Goal: Task Accomplishment & Management: Manage account settings

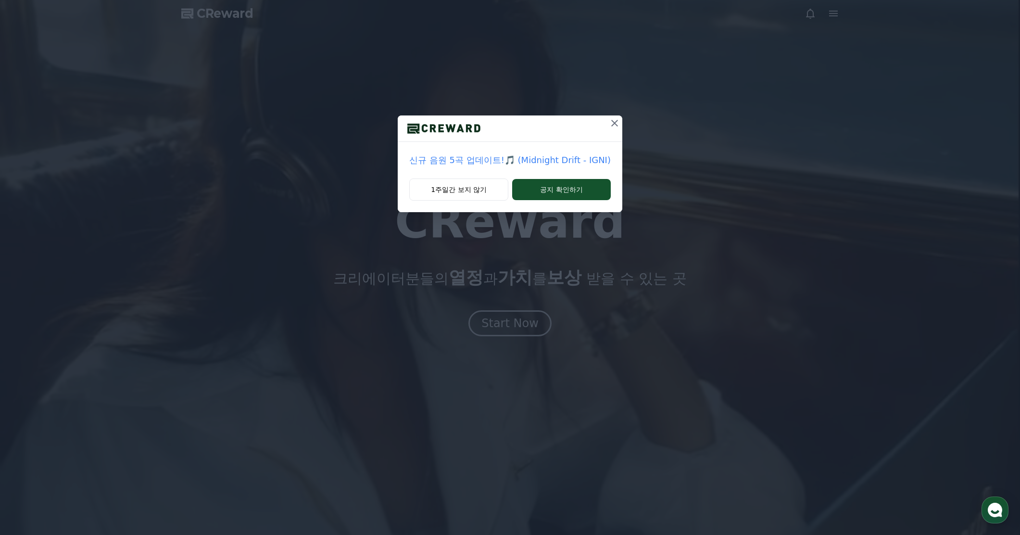
click at [610, 125] on icon at bounding box center [615, 123] width 12 height 12
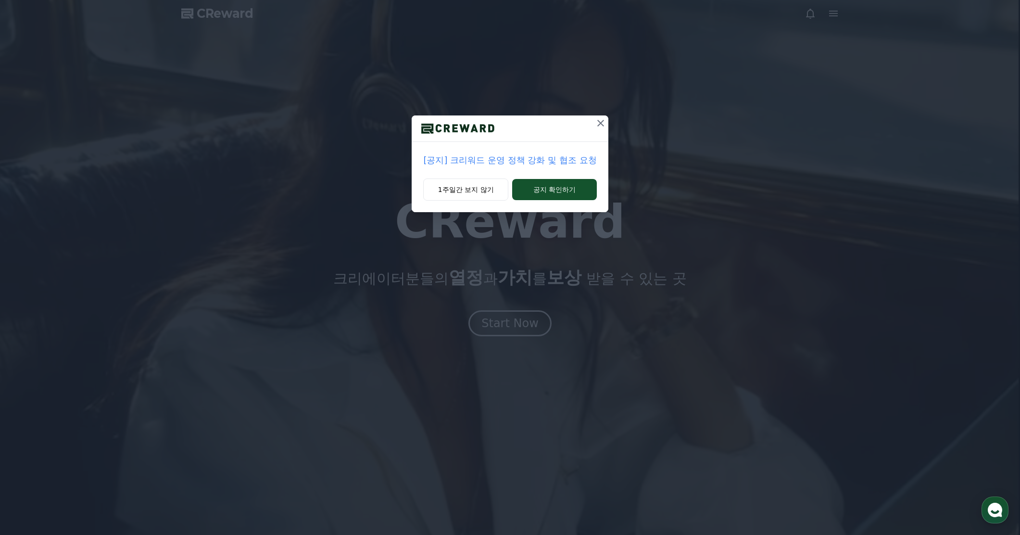
click at [599, 124] on icon at bounding box center [601, 123] width 12 height 12
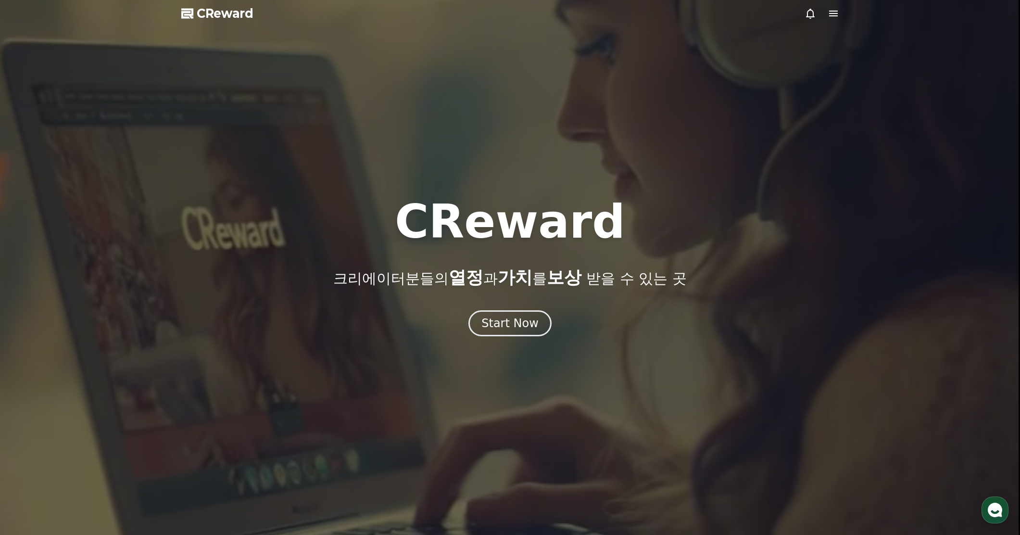
click at [829, 14] on icon at bounding box center [834, 14] width 12 height 12
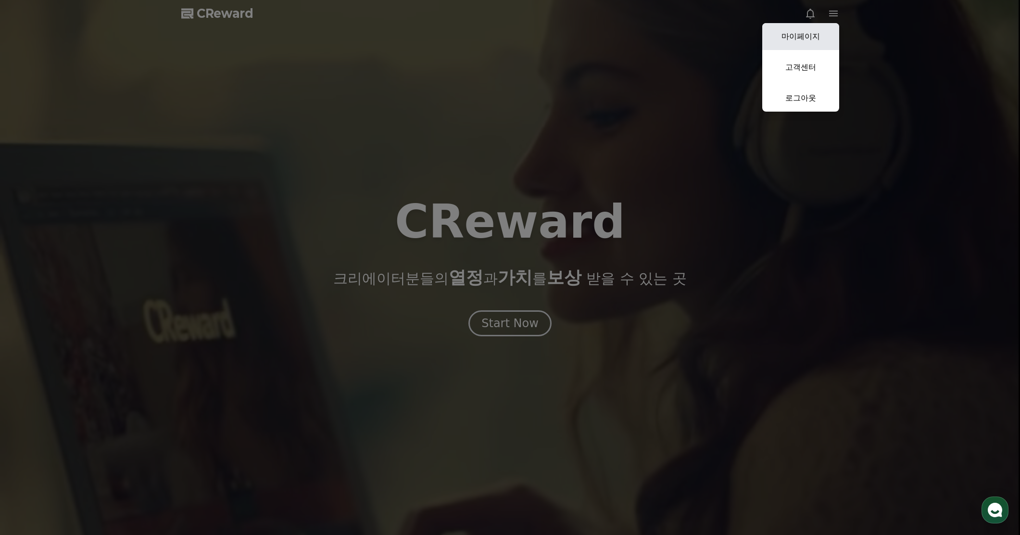
click at [794, 39] on link "마이페이지" at bounding box center [800, 36] width 77 height 27
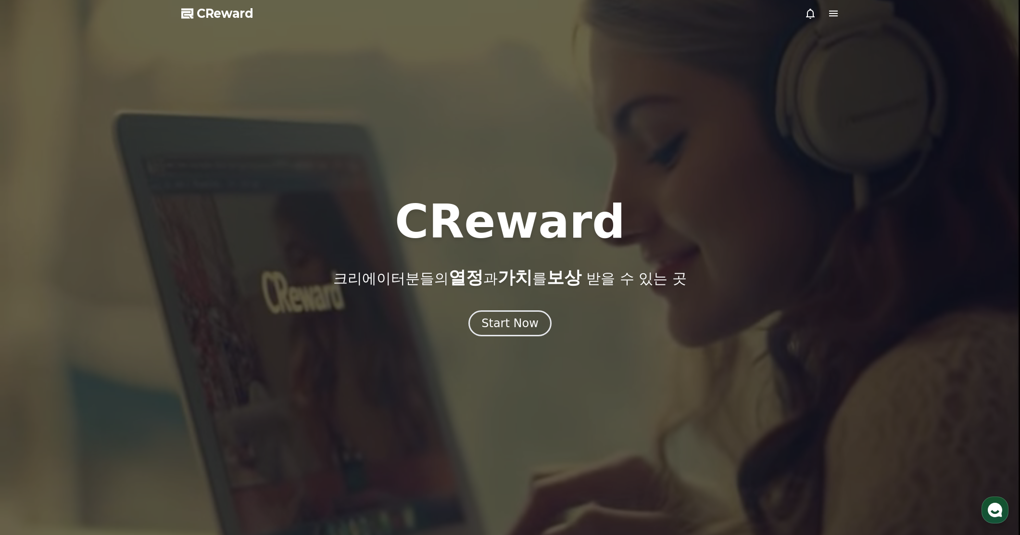
select select "**********"
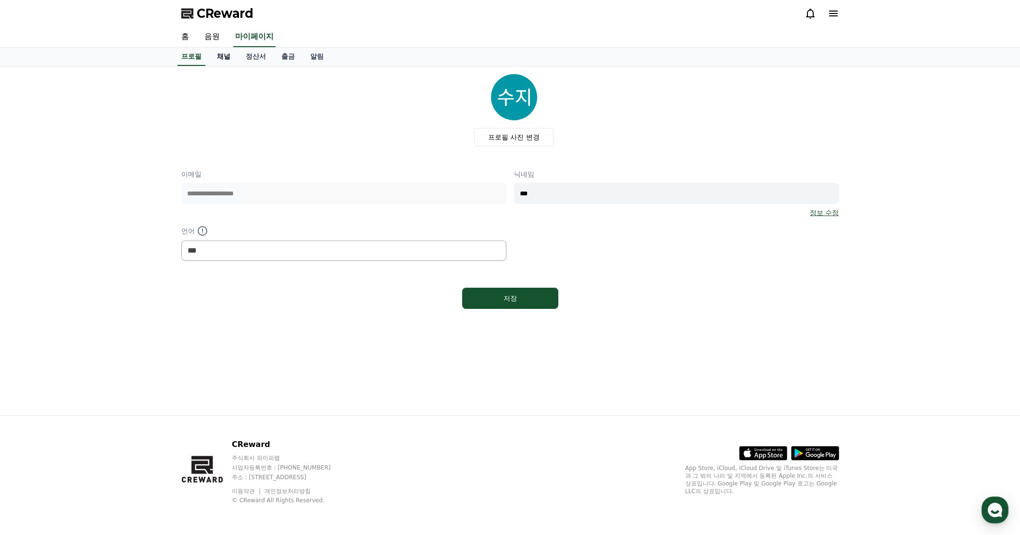
click at [227, 55] on link "채널" at bounding box center [223, 57] width 29 height 18
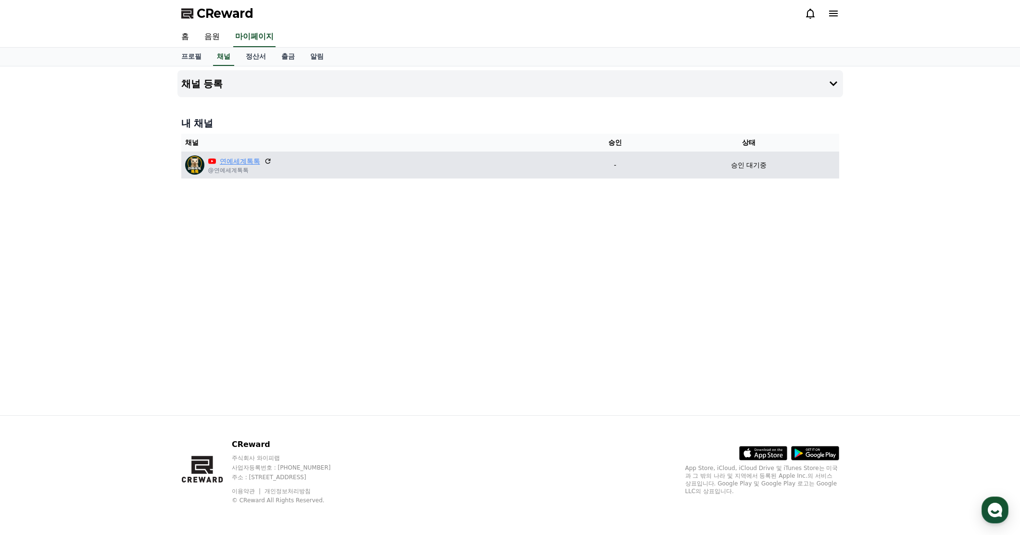
click at [242, 163] on link "연예세계톡톡" at bounding box center [240, 161] width 40 height 10
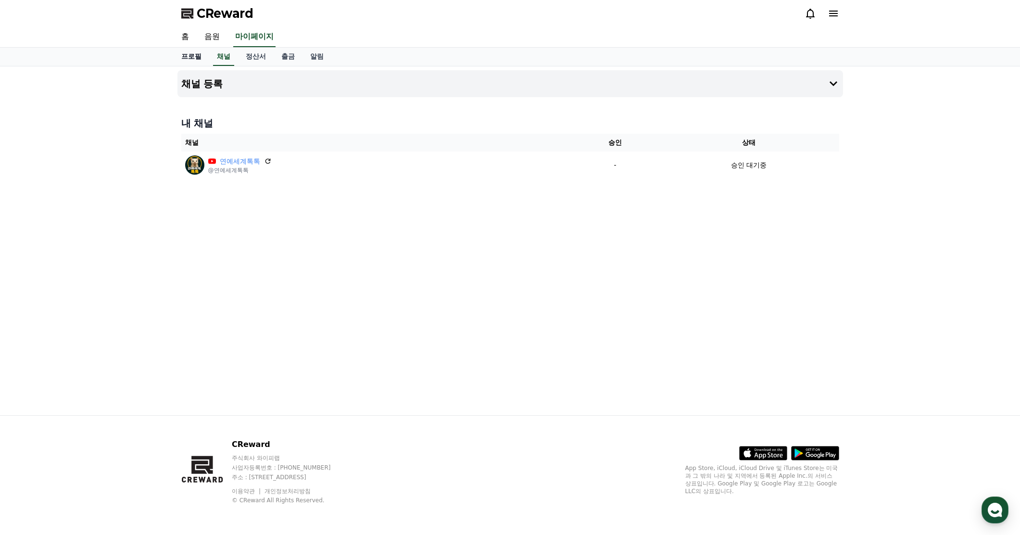
click at [197, 56] on link "프로필" at bounding box center [192, 57] width 36 height 18
select select "**********"
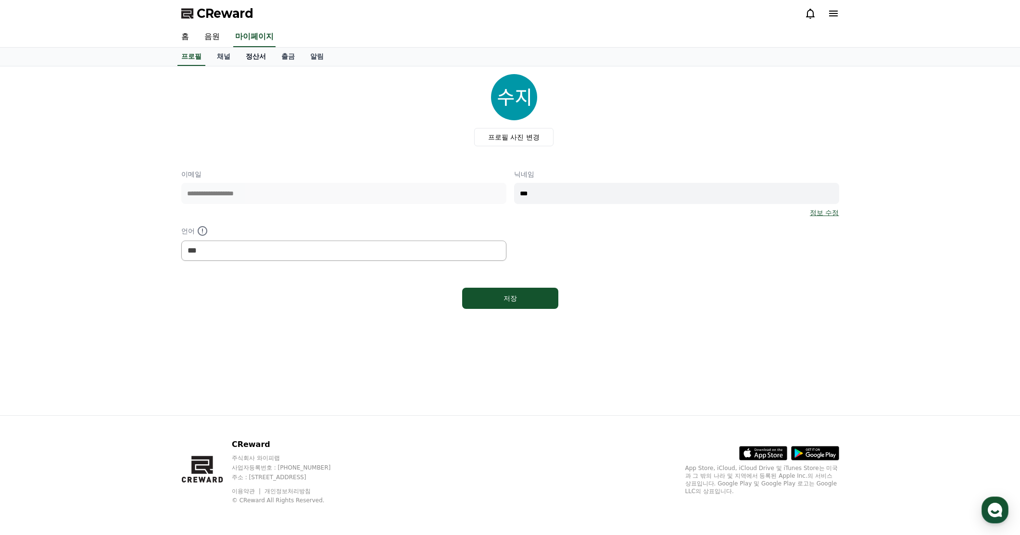
click at [258, 56] on link "정산서" at bounding box center [256, 57] width 36 height 18
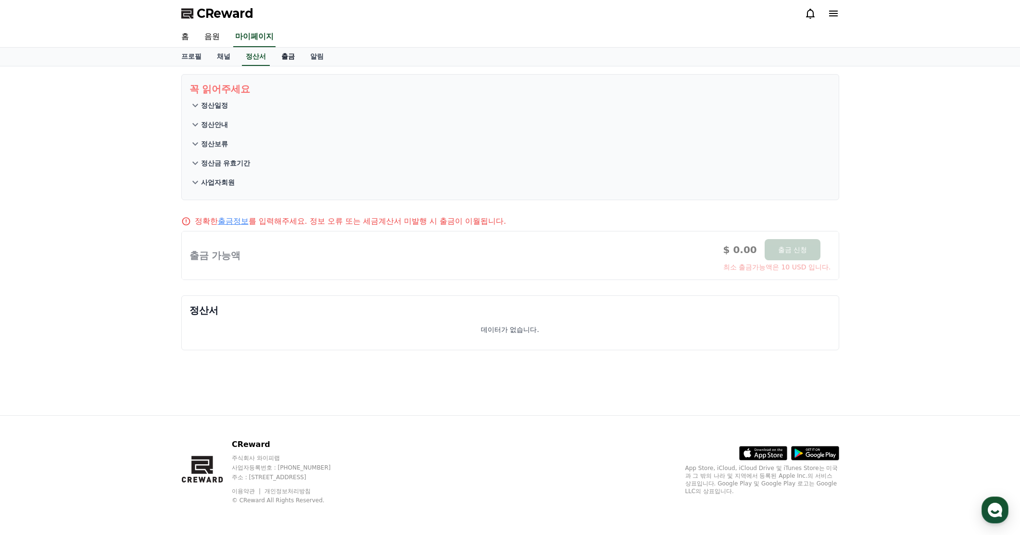
click at [298, 59] on link "출금" at bounding box center [288, 57] width 29 height 18
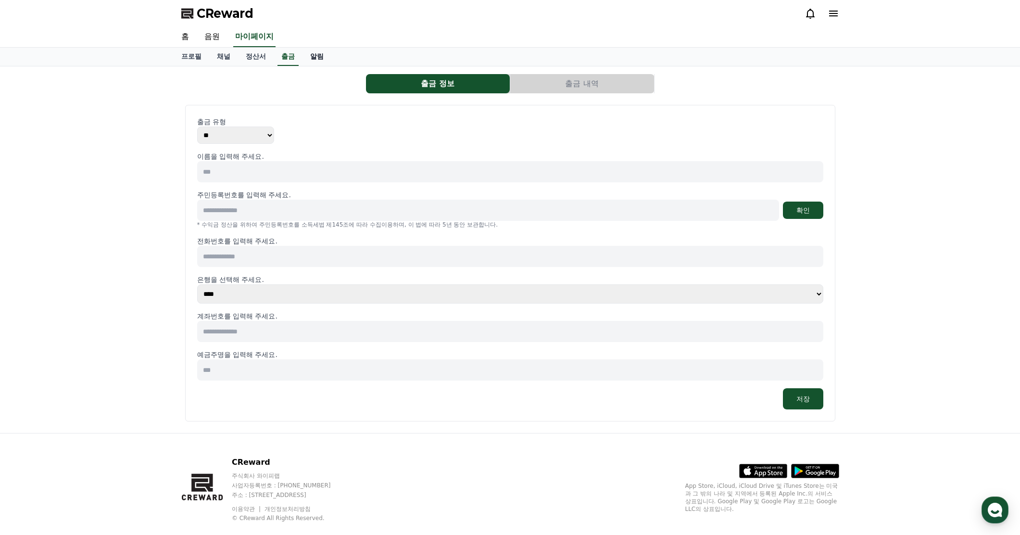
click at [312, 58] on link "알림" at bounding box center [316, 57] width 29 height 18
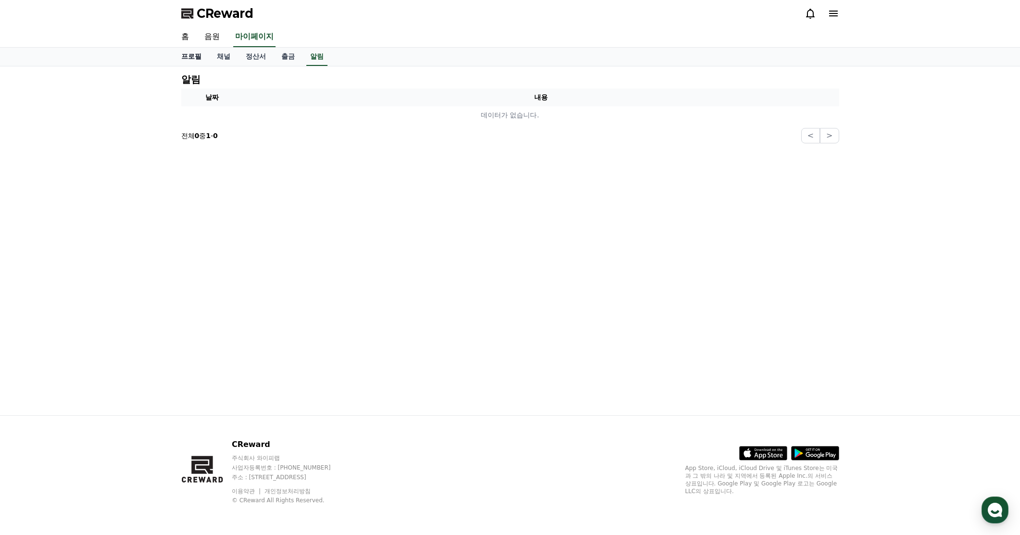
click at [181, 54] on link "프로필" at bounding box center [192, 57] width 36 height 18
select select "**********"
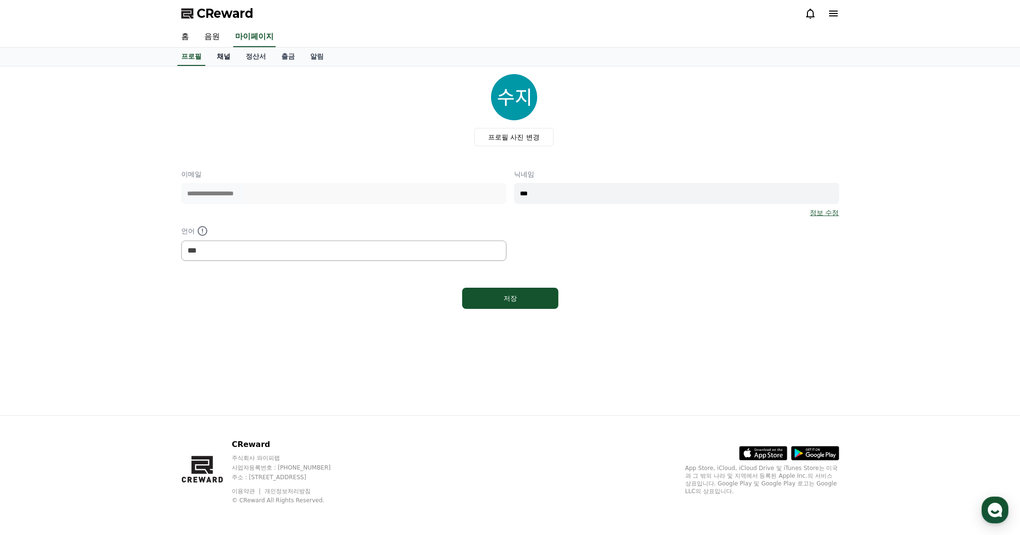
click at [216, 57] on link "채널" at bounding box center [223, 57] width 29 height 18
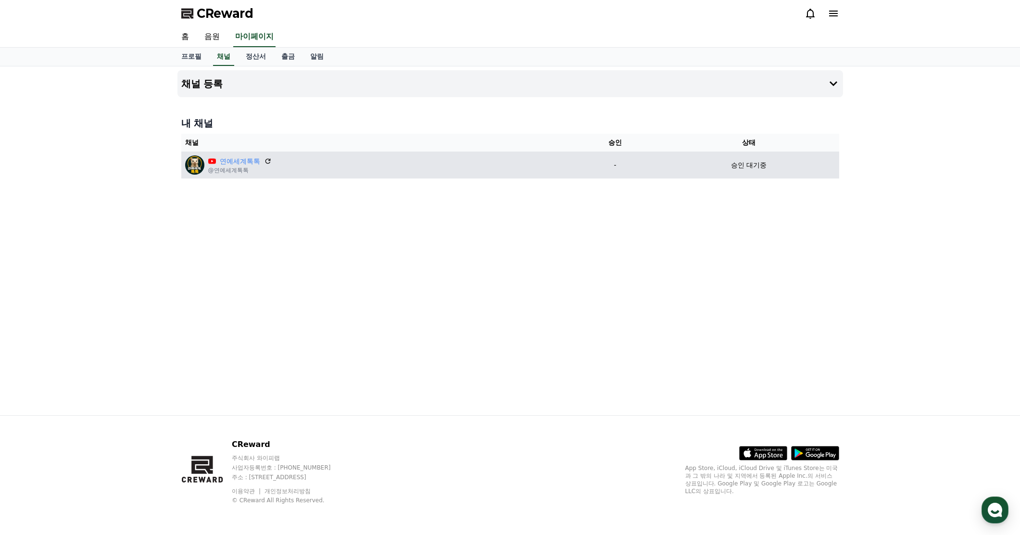
click at [736, 168] on p "승인 대기중" at bounding box center [749, 165] width 36 height 10
click at [674, 155] on td "승인 대기중" at bounding box center [749, 164] width 180 height 27
